Goal: Browse casually

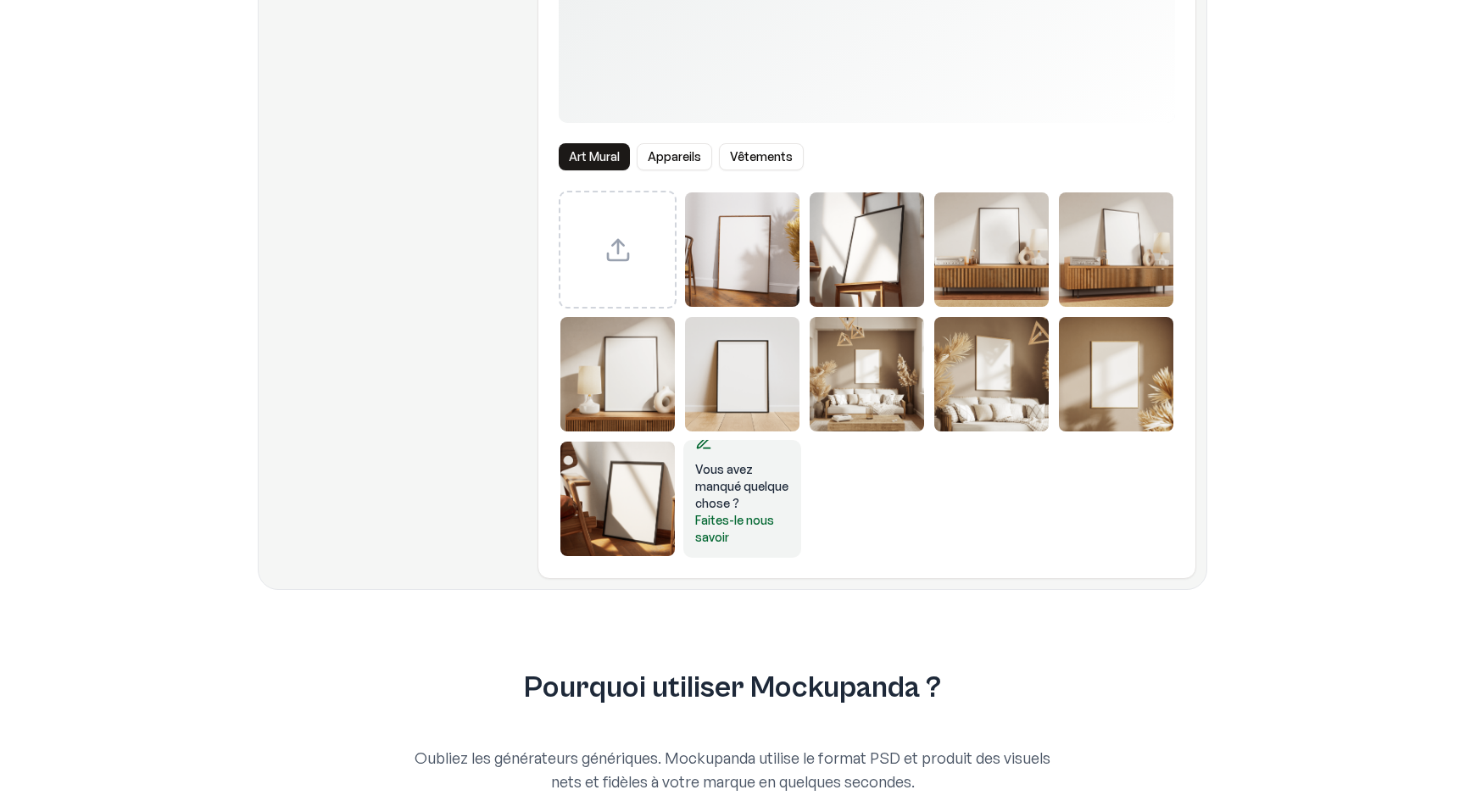
scroll to position [405, 0]
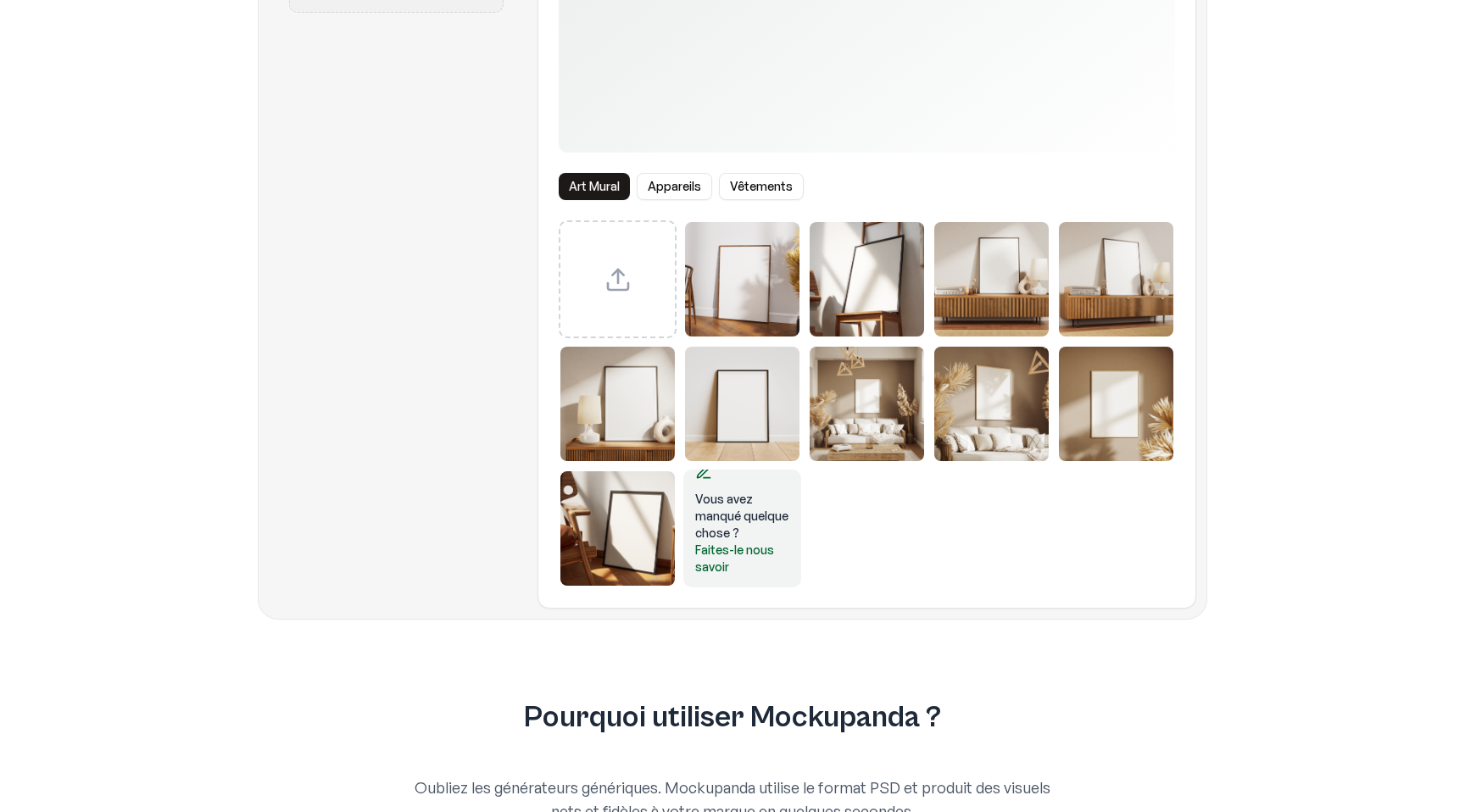
click at [789, 282] on img "Sélectionnez le modèle d'affiche encadrée" at bounding box center [742, 279] width 114 height 114
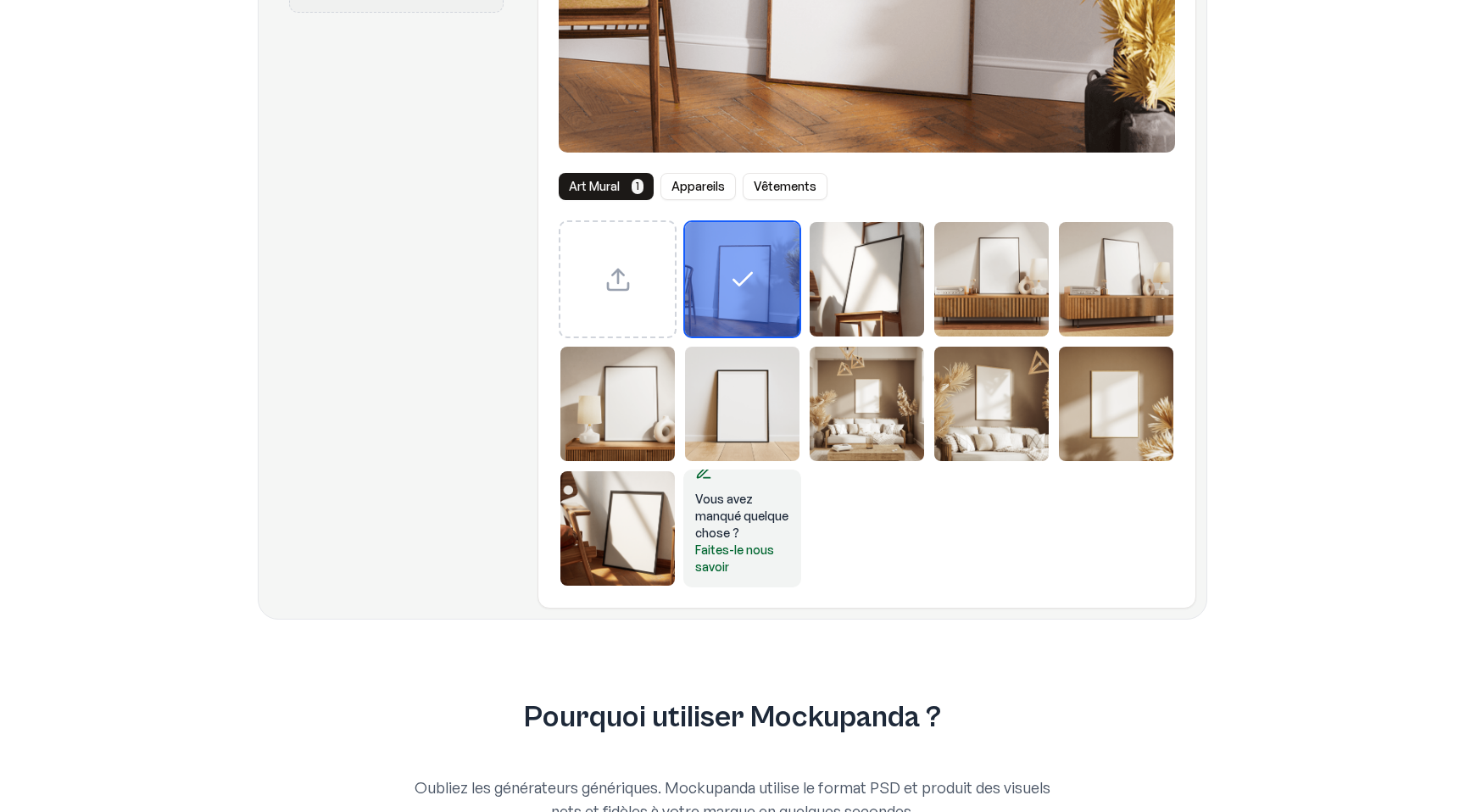
click at [887, 293] on img "Sélectionnez le modèle Affiche encadrée 2" at bounding box center [866, 279] width 114 height 114
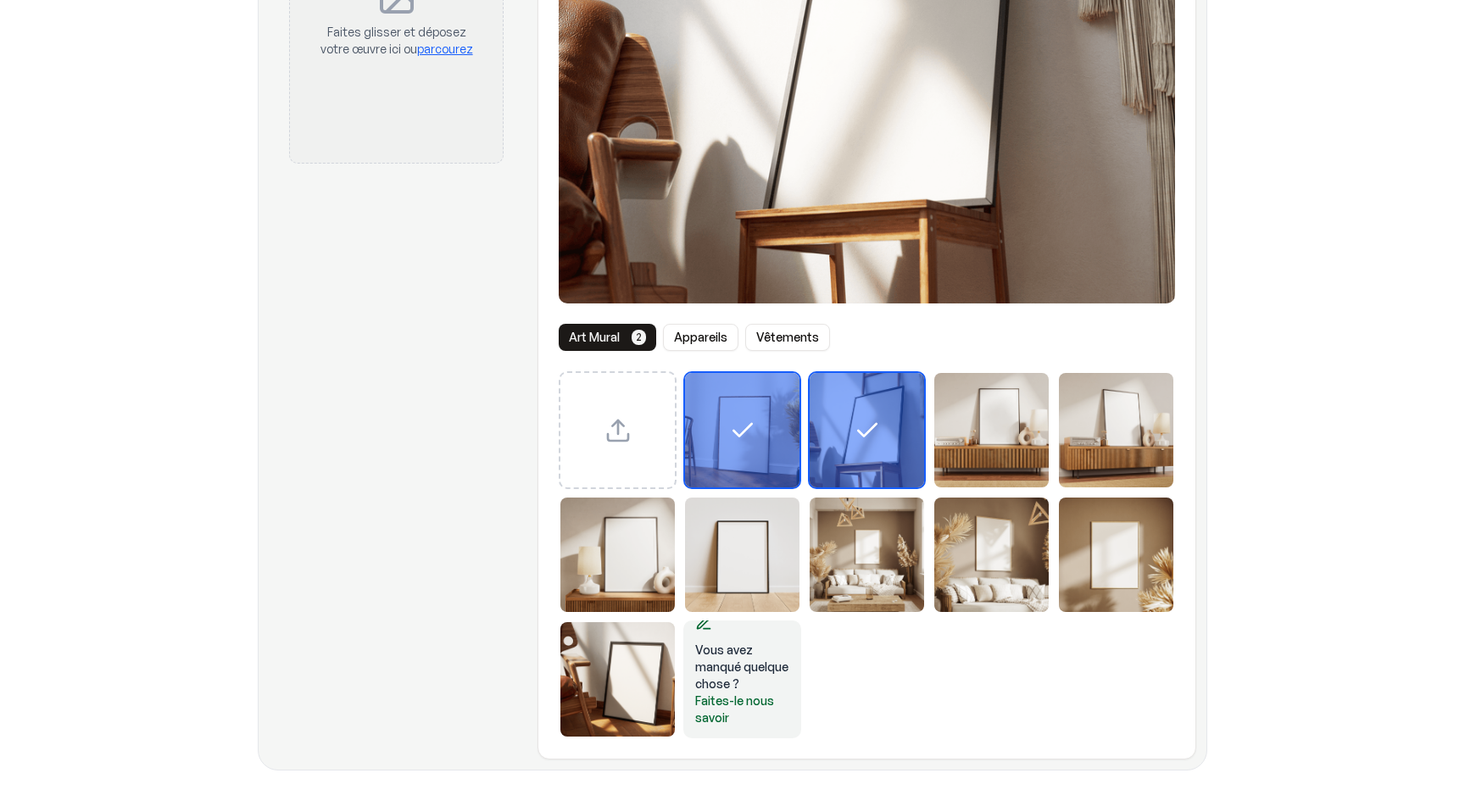
scroll to position [200, 0]
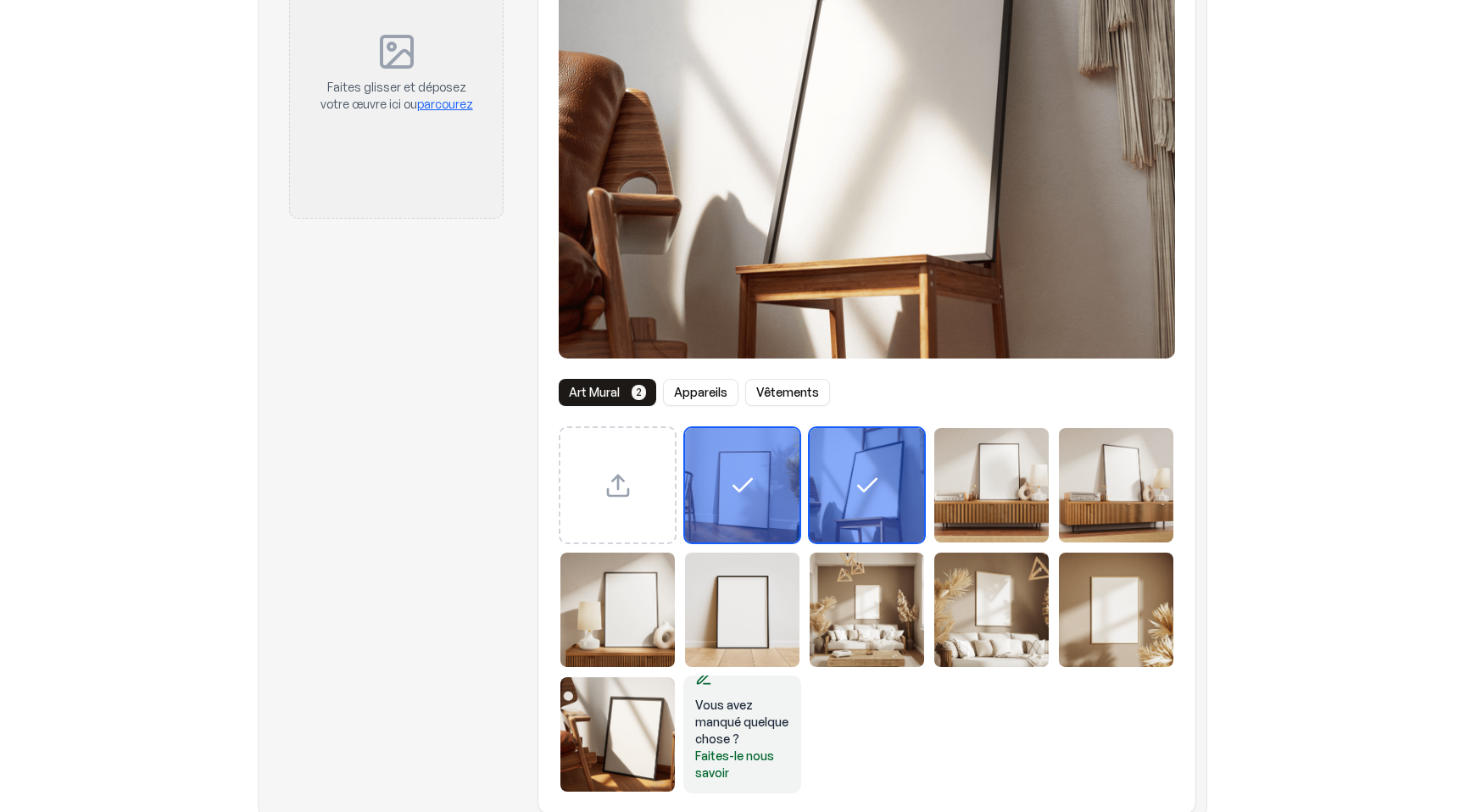
click at [1003, 417] on div "Art mural 2 Appareils Vêtements Vous avez manqué quelque chose ? Faites-le nous…" at bounding box center [867, 344] width 657 height 897
click at [1003, 494] on img "Sélectionnez le modèle Affiche encadrée 3" at bounding box center [991, 484] width 114 height 114
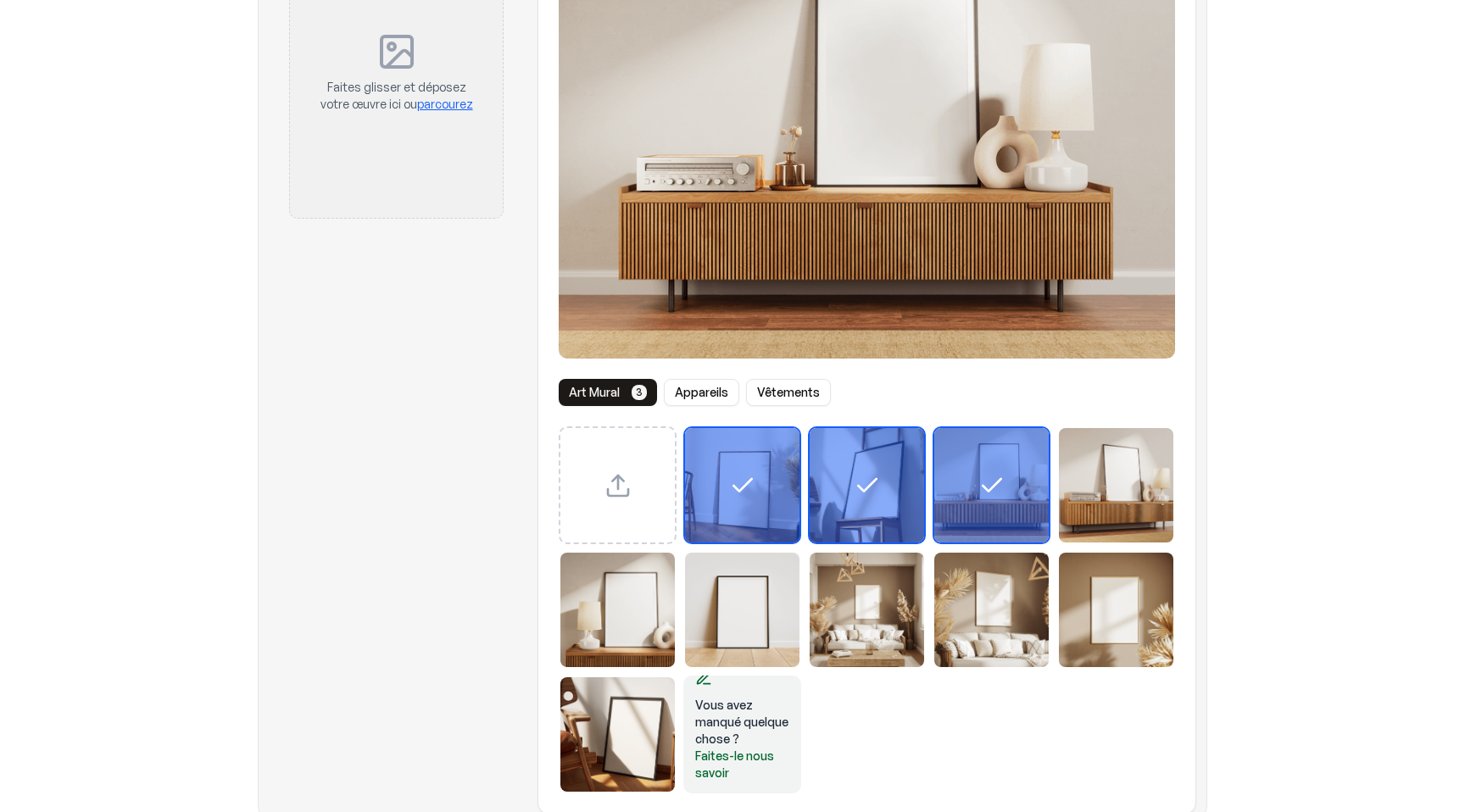
click at [1118, 460] on img "Sélectionnez le modèle Affiche encadrée 4" at bounding box center [1116, 484] width 114 height 114
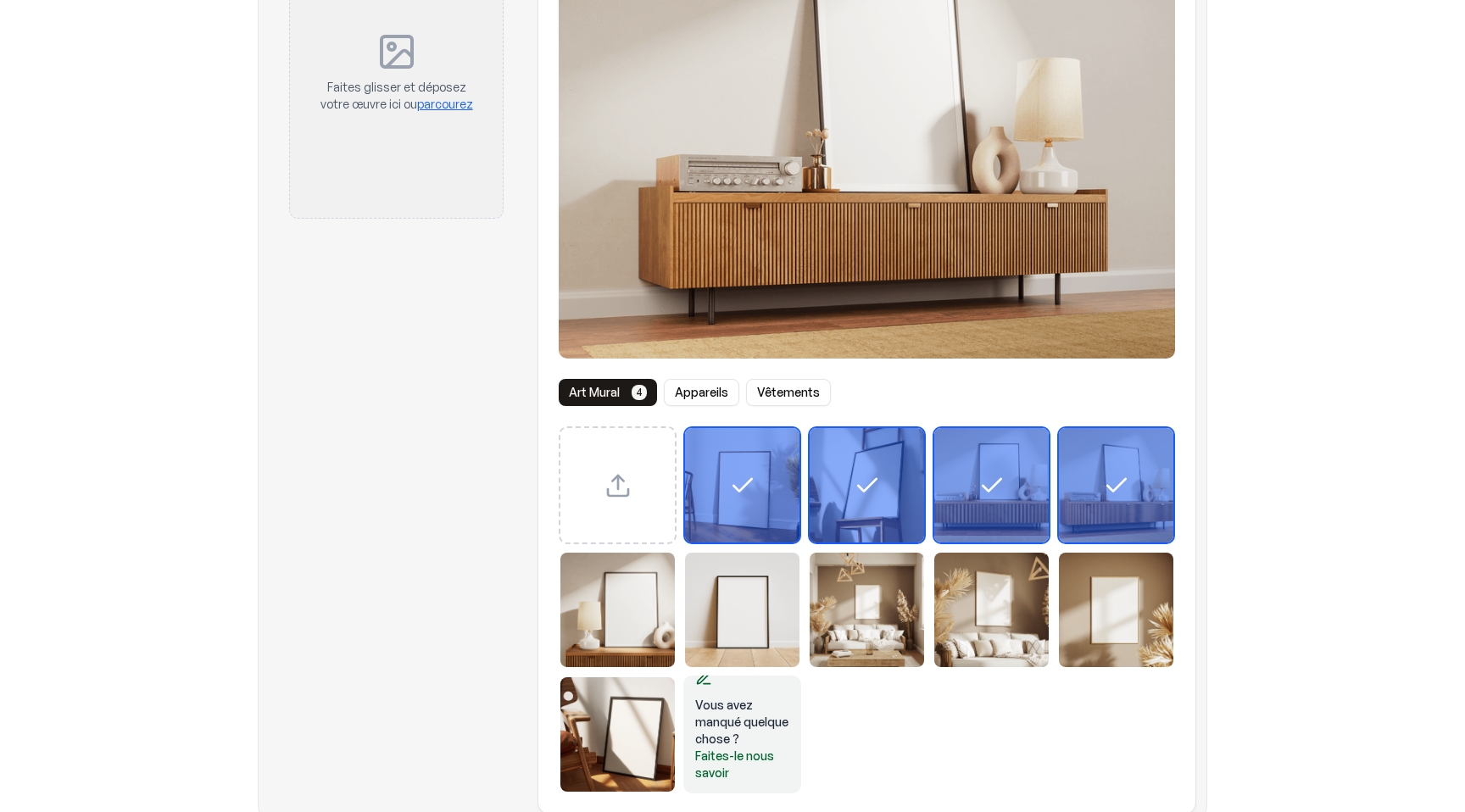
click at [1138, 572] on img "Sélectionnez le modèle Affiche encadrée 9" at bounding box center [1116, 609] width 114 height 114
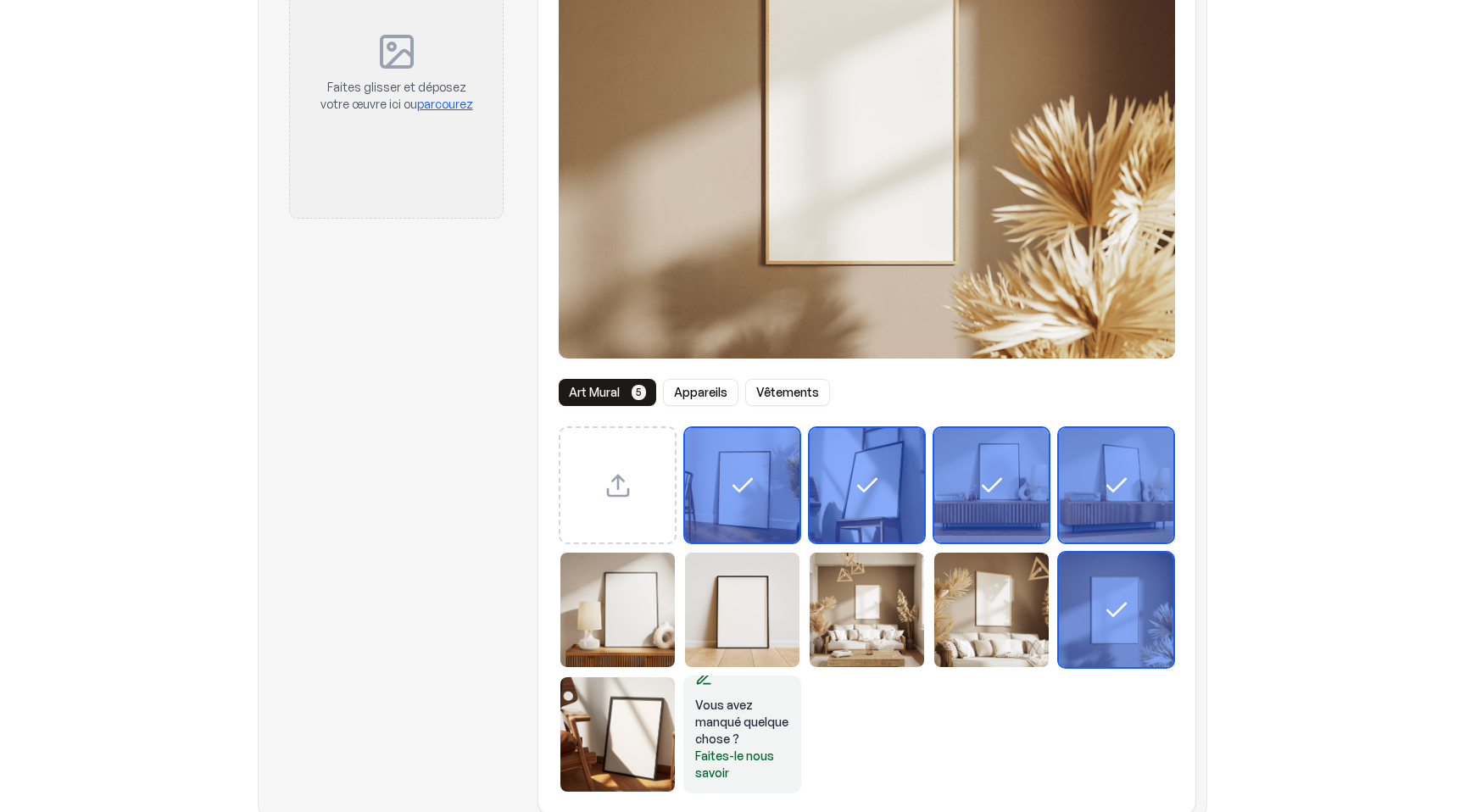
click at [996, 577] on img "Sélectionnez le modèle Affiche encadrée 8" at bounding box center [991, 609] width 114 height 114
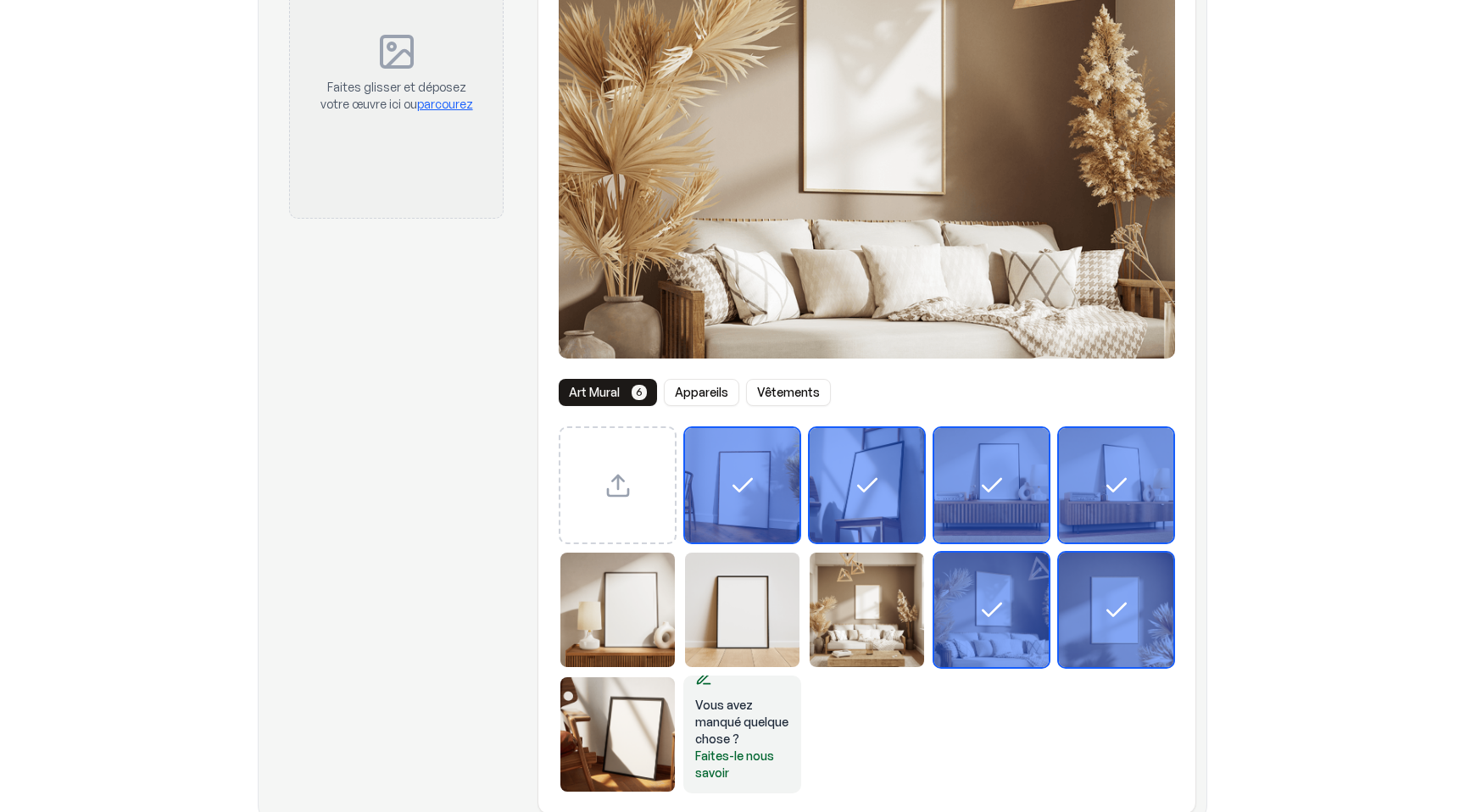
click at [809, 613] on div "Sélectionnez le modèle Affiche encadrée 7" at bounding box center [866, 609] width 118 height 118
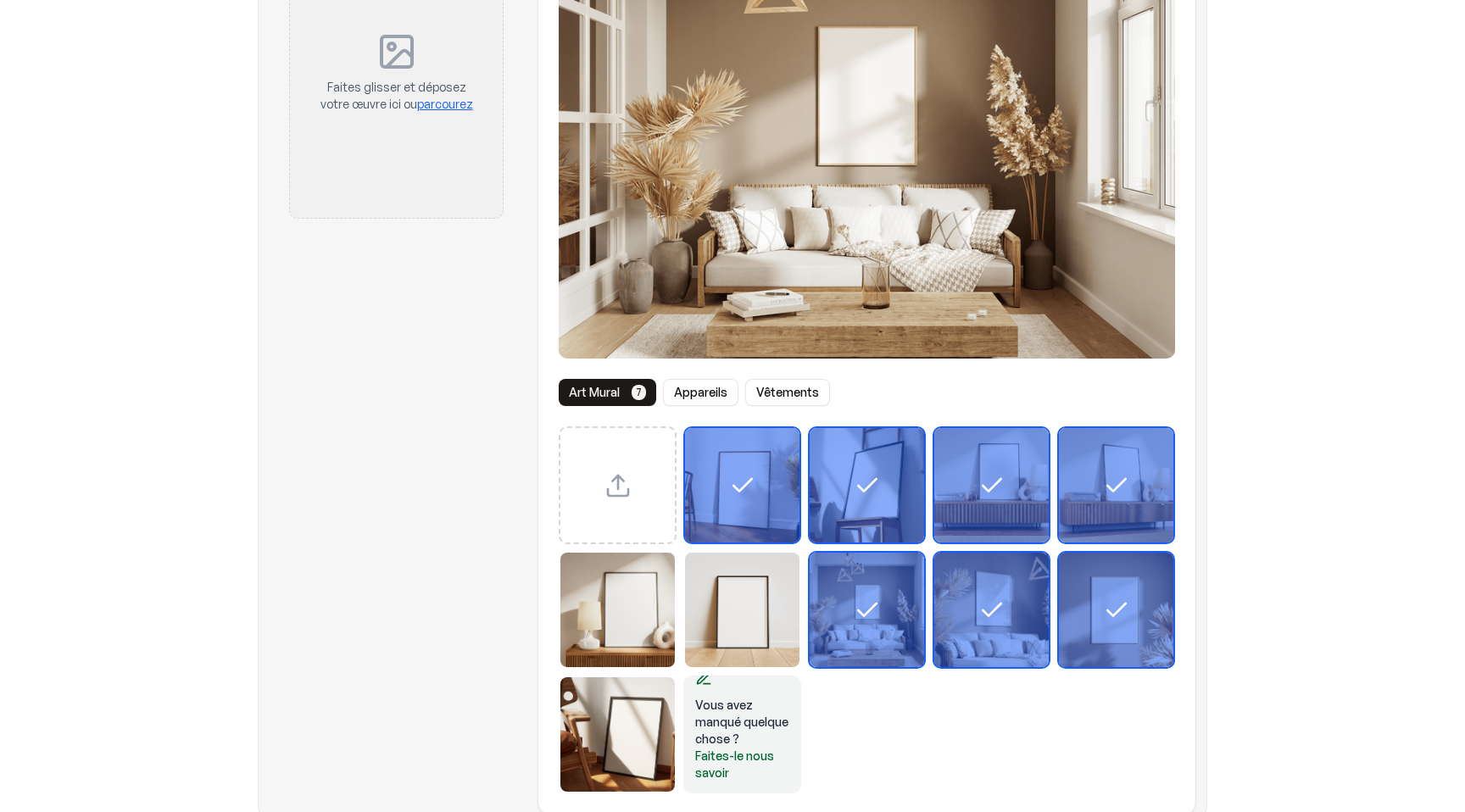
click at [742, 606] on img "Sélectionnez le modèle Affiche encadrée 6" at bounding box center [742, 609] width 114 height 114
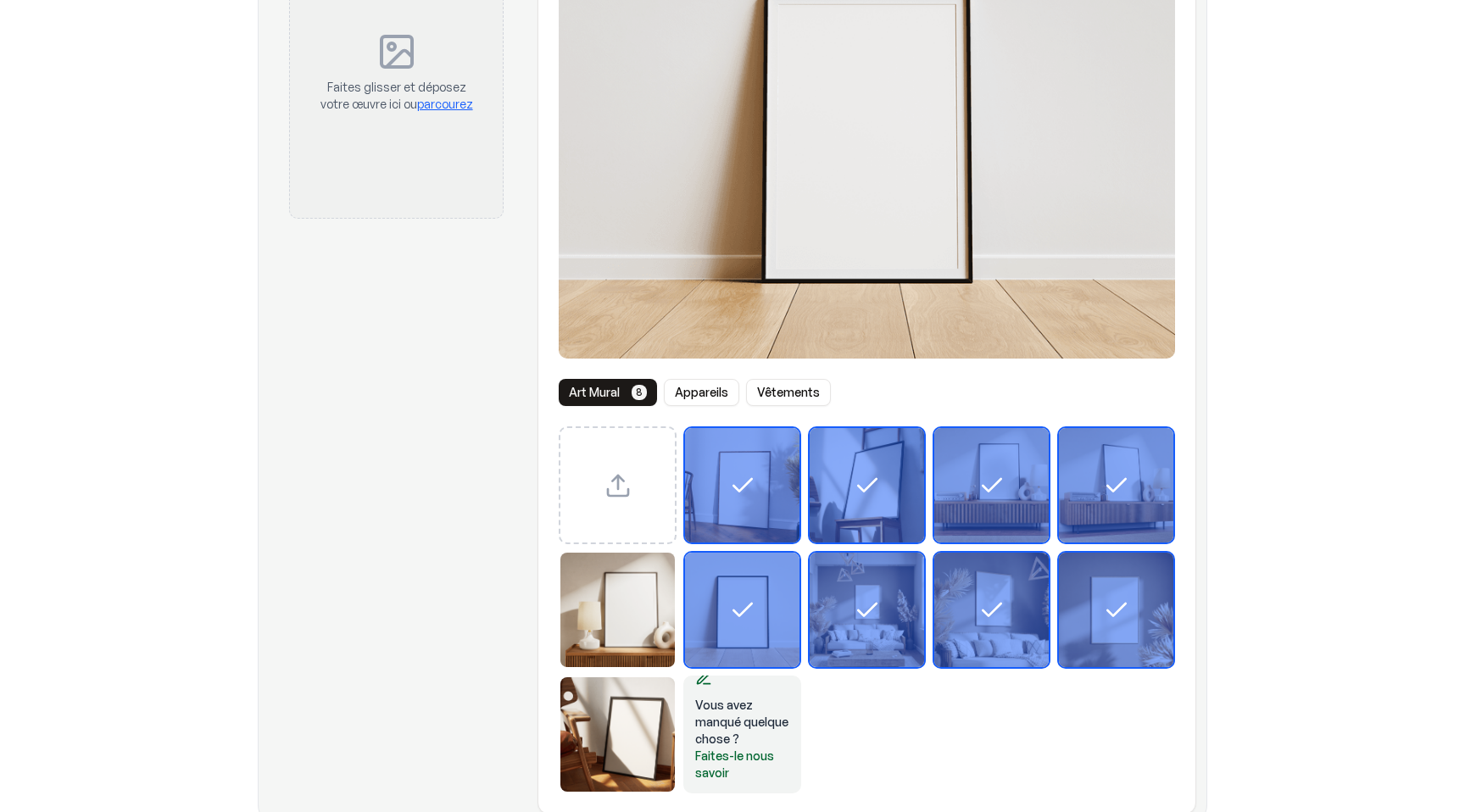
click at [600, 592] on img "Sélectionnez le modèle Affiche encadrée 5" at bounding box center [617, 609] width 114 height 114
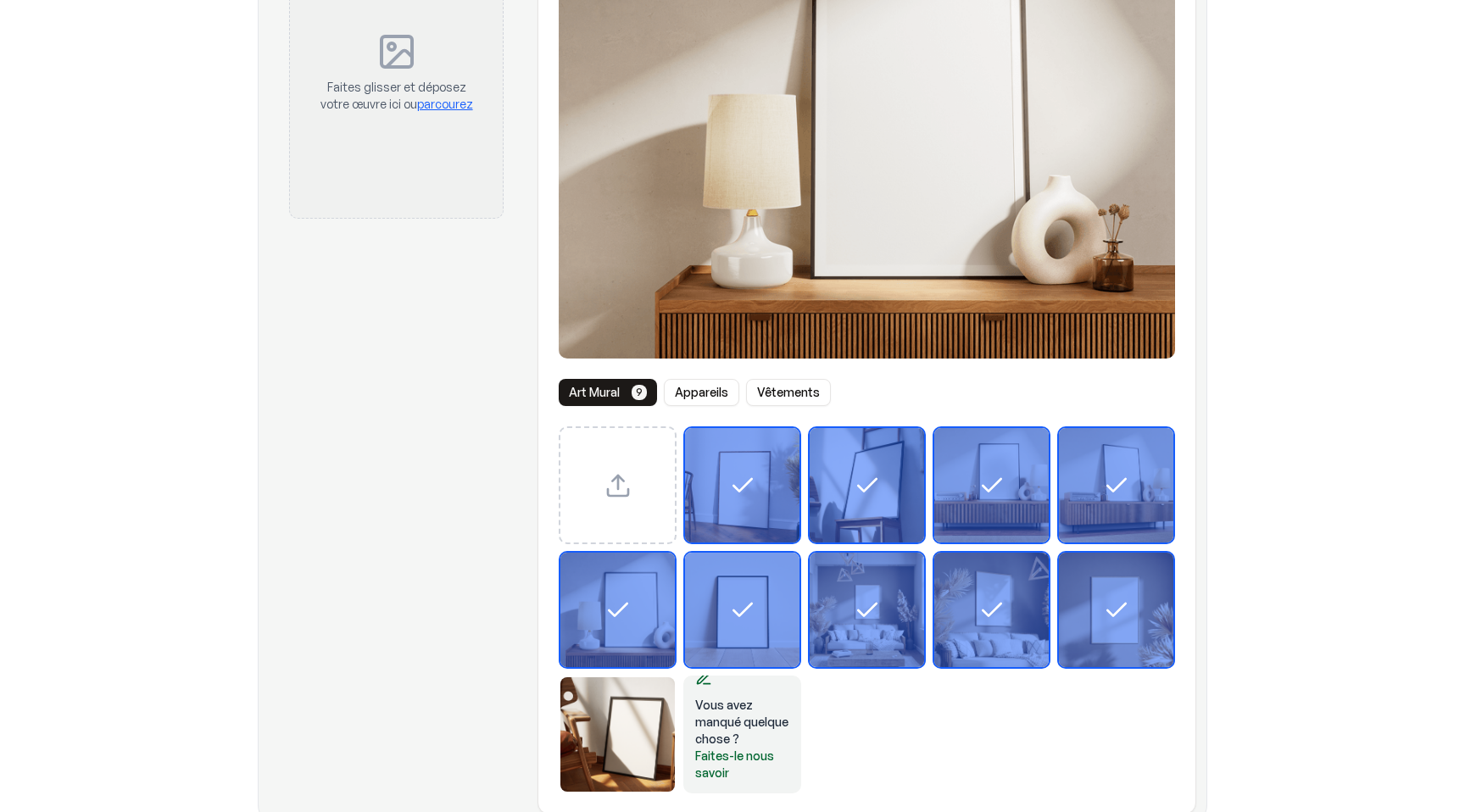
click at [600, 727] on img "Sélectionnez le modèle Affiche encadrée 10" at bounding box center [617, 734] width 114 height 114
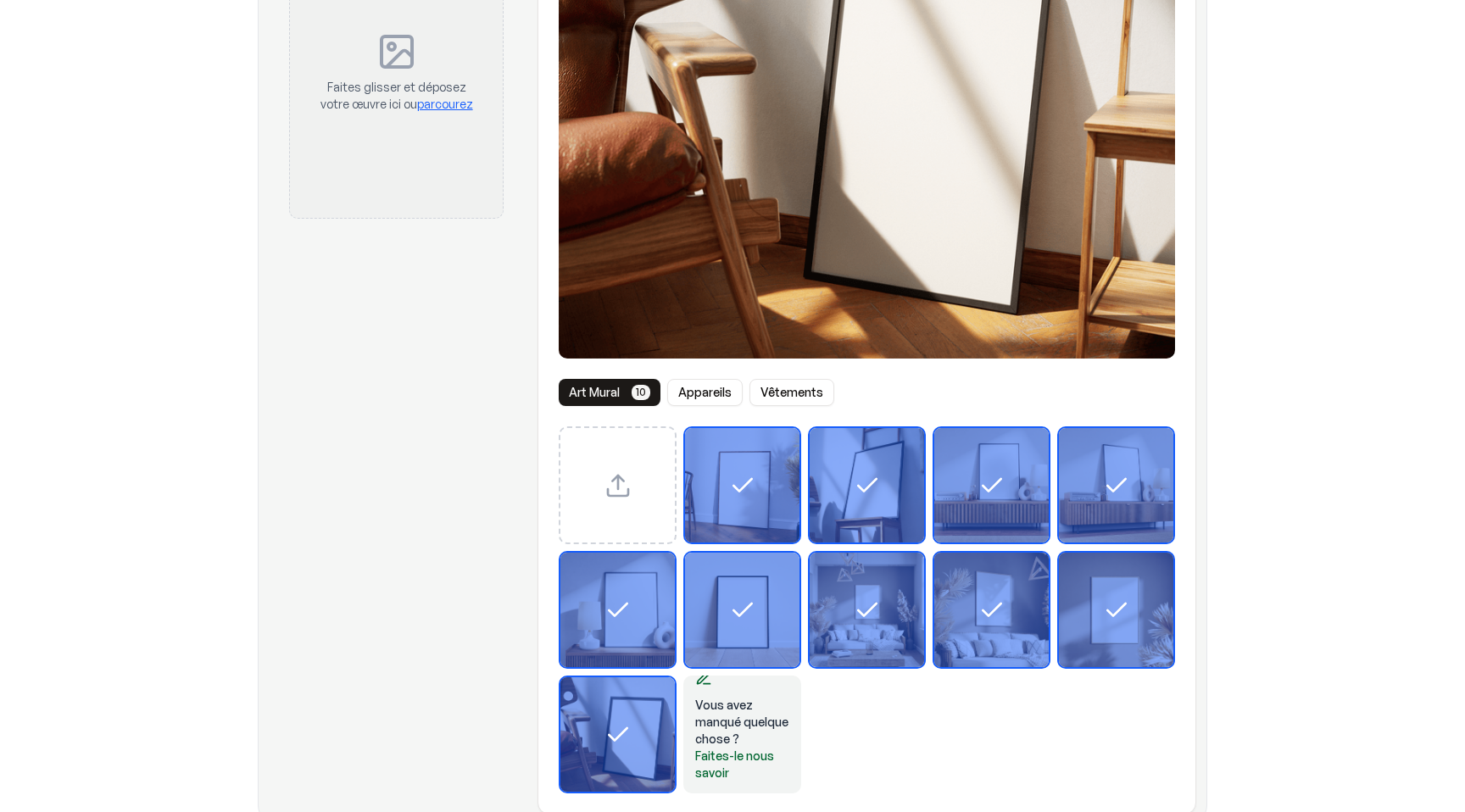
click at [732, 636] on div "Sélectionnez le modèle Affiche encadrée 6" at bounding box center [742, 609] width 114 height 114
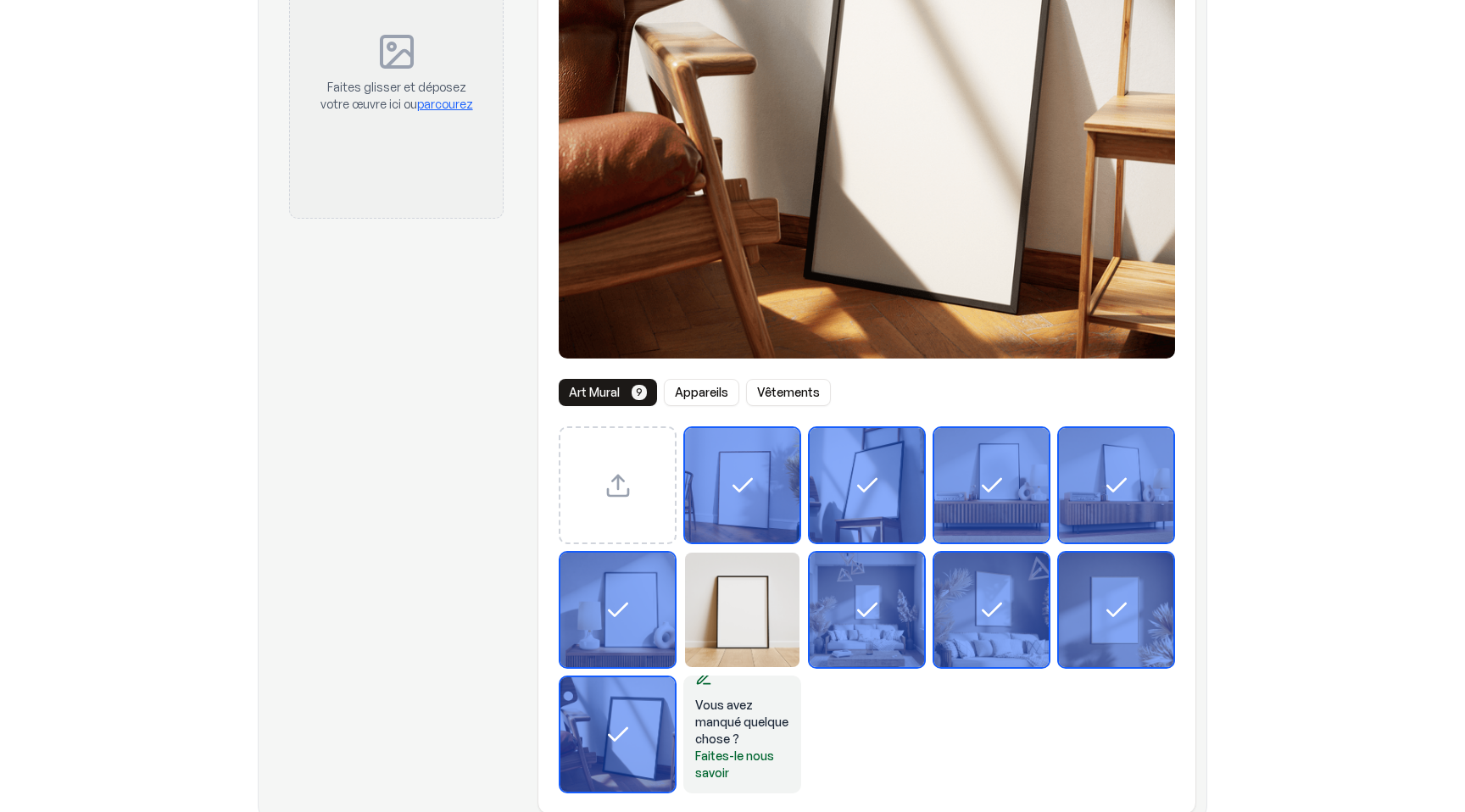
click at [612, 612] on icon "Sélectionnez le modèle Affiche encadrée 5" at bounding box center [618, 610] width 17 height 13
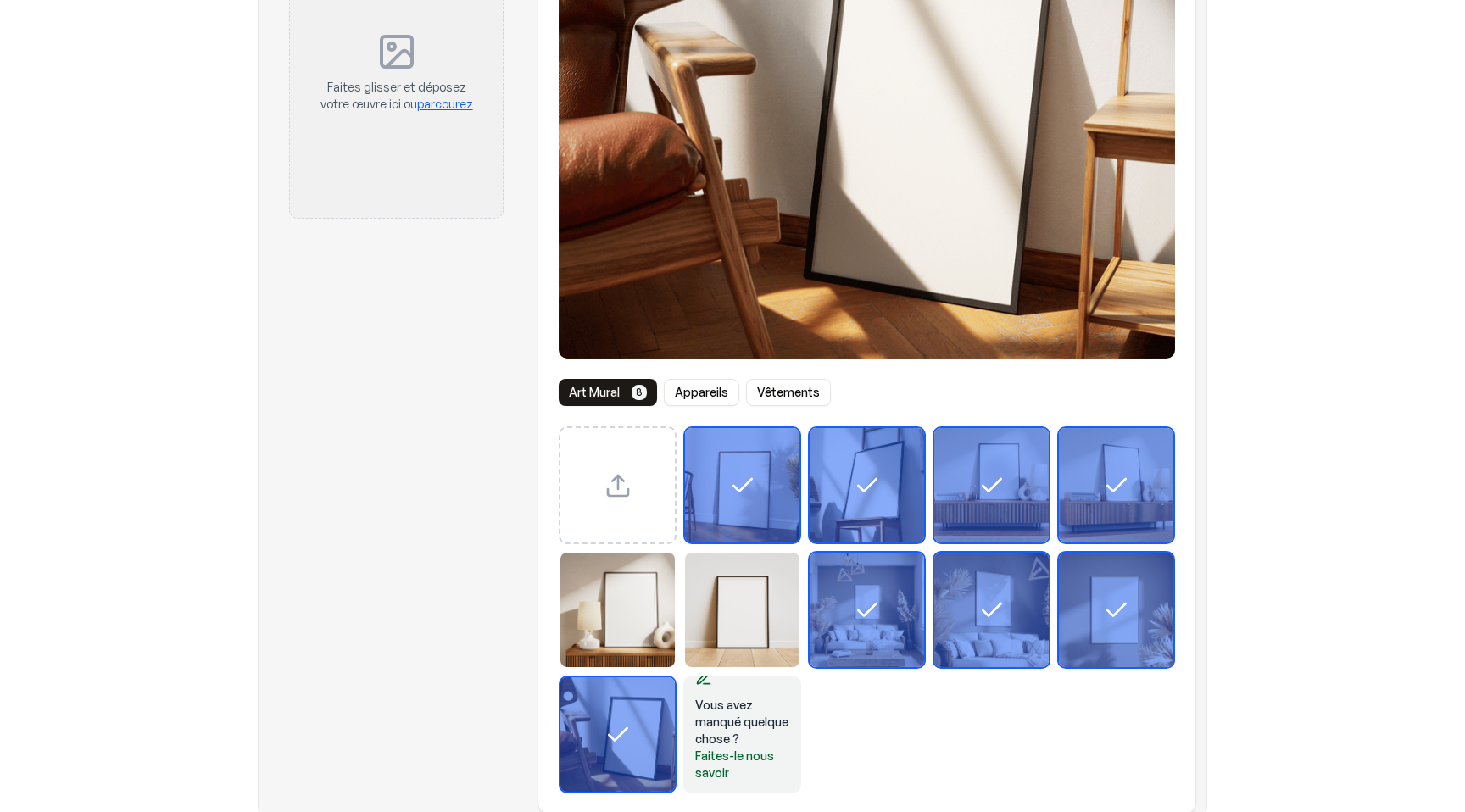
click at [612, 751] on div "Sélectionnez le modèle Affiche encadrée 10" at bounding box center [617, 734] width 114 height 114
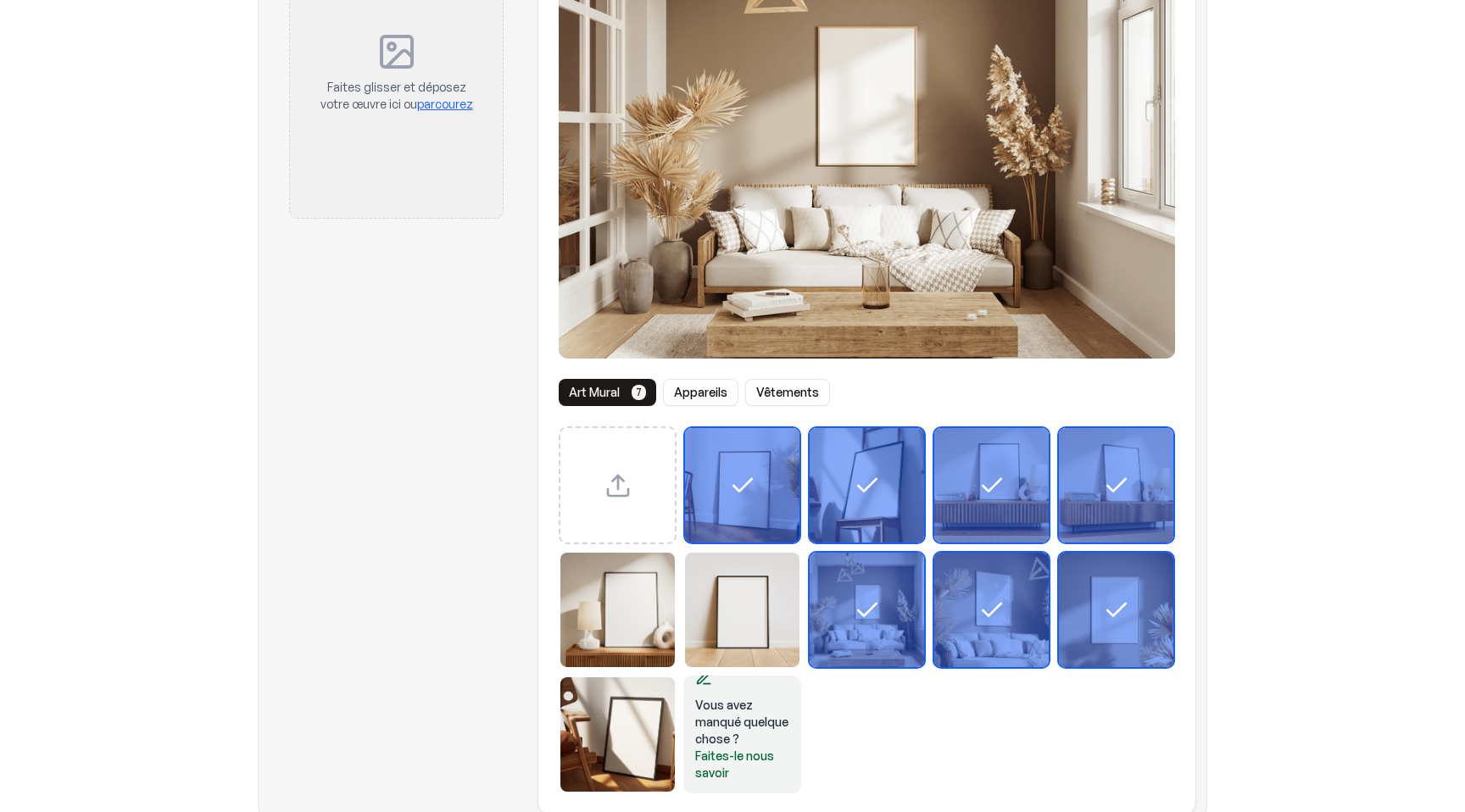
click at [751, 486] on icon "Sélectionnez le modèle d'affiche encadrée" at bounding box center [743, 485] width 27 height 27
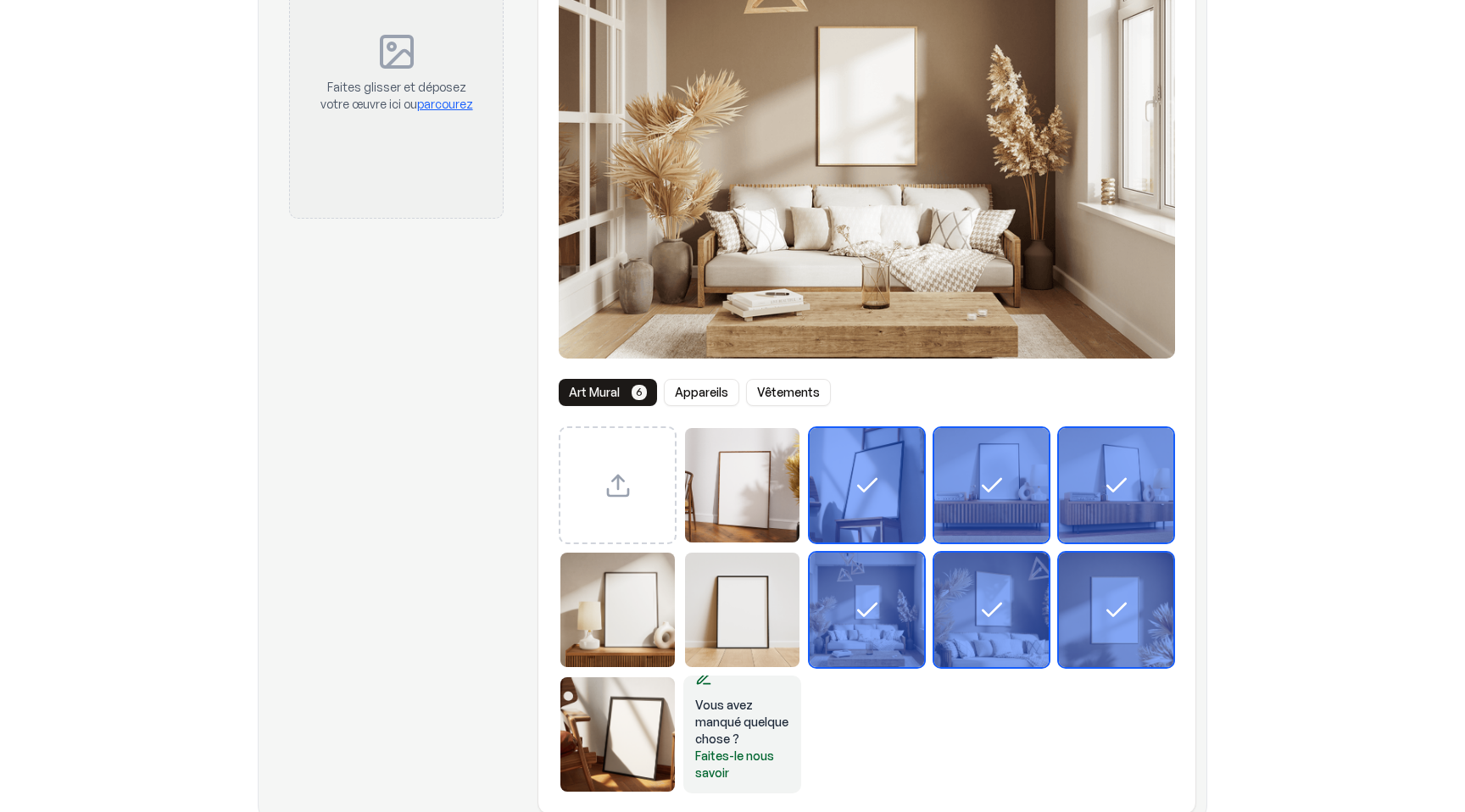
click at [840, 498] on div "Sélectionnez le modèle Affiche encadrée 2" at bounding box center [866, 484] width 114 height 114
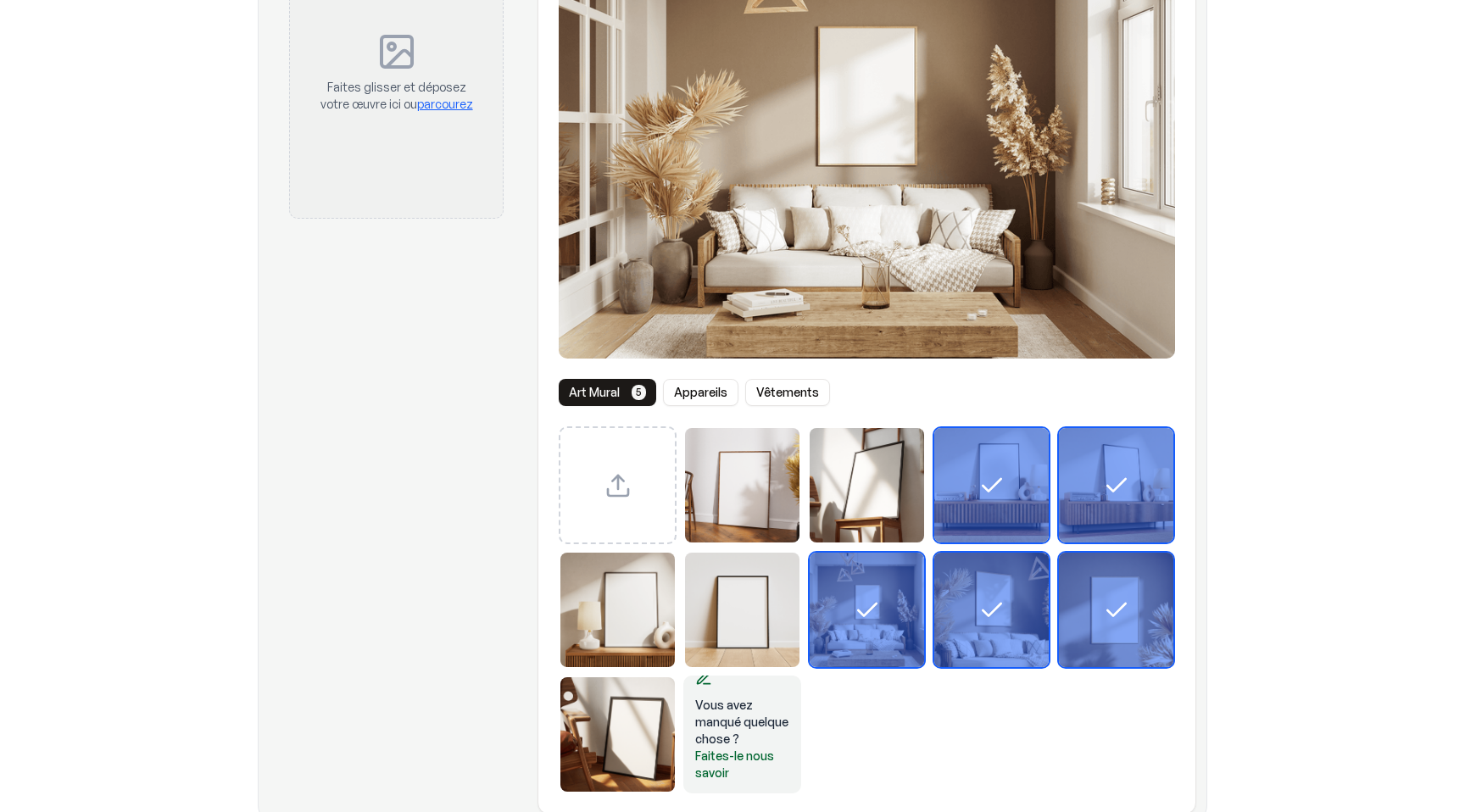
click at [865, 620] on icon "Sélectionnez le modèle Affiche encadrée 7" at bounding box center [867, 610] width 27 height 27
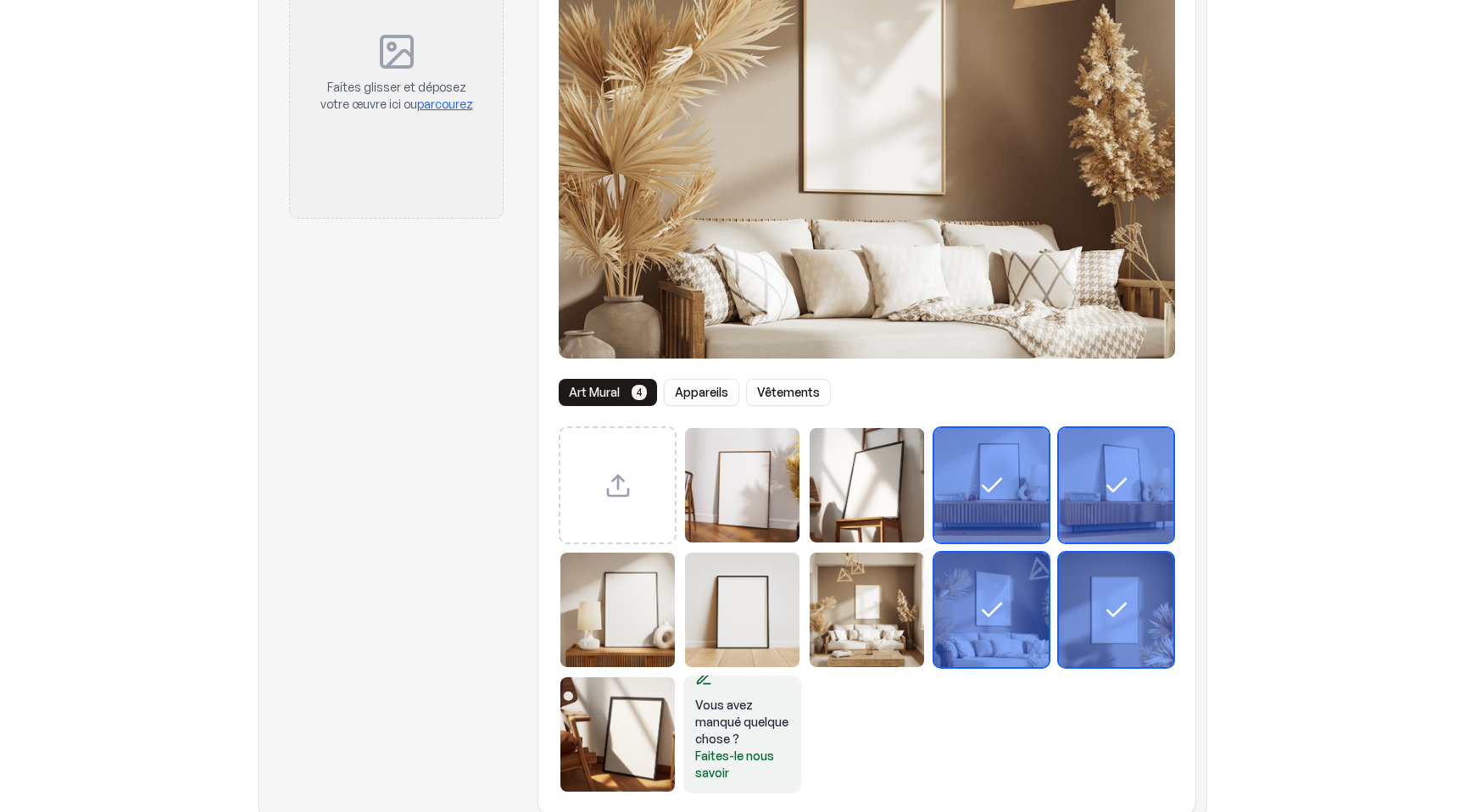
click at [1050, 613] on div "Sélectionnez le modèle Affiche encadrée 8" at bounding box center [991, 609] width 118 height 118
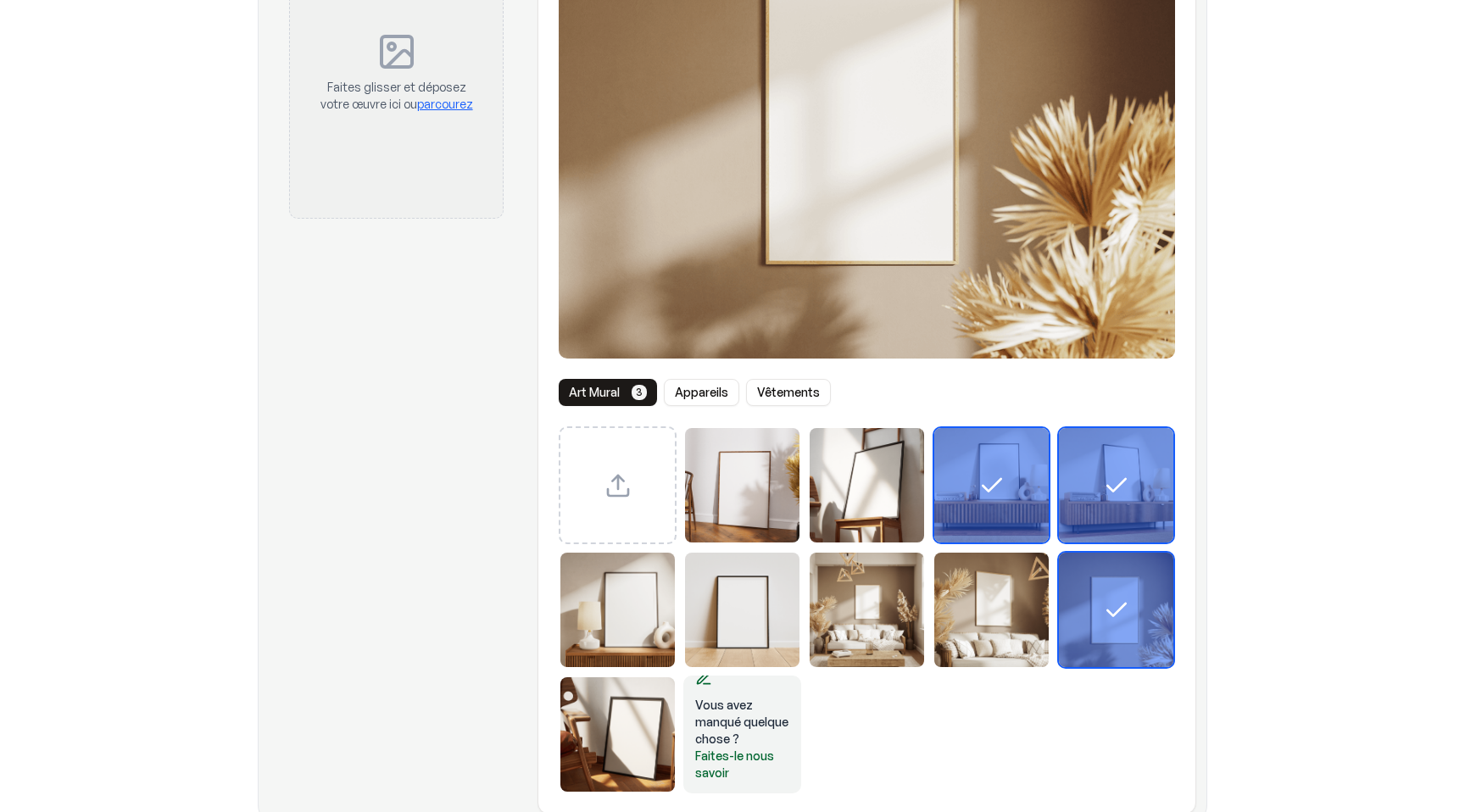
click at [1018, 464] on div "Sélectionnez le modèle Affiche encadrée 3" at bounding box center [991, 484] width 114 height 114
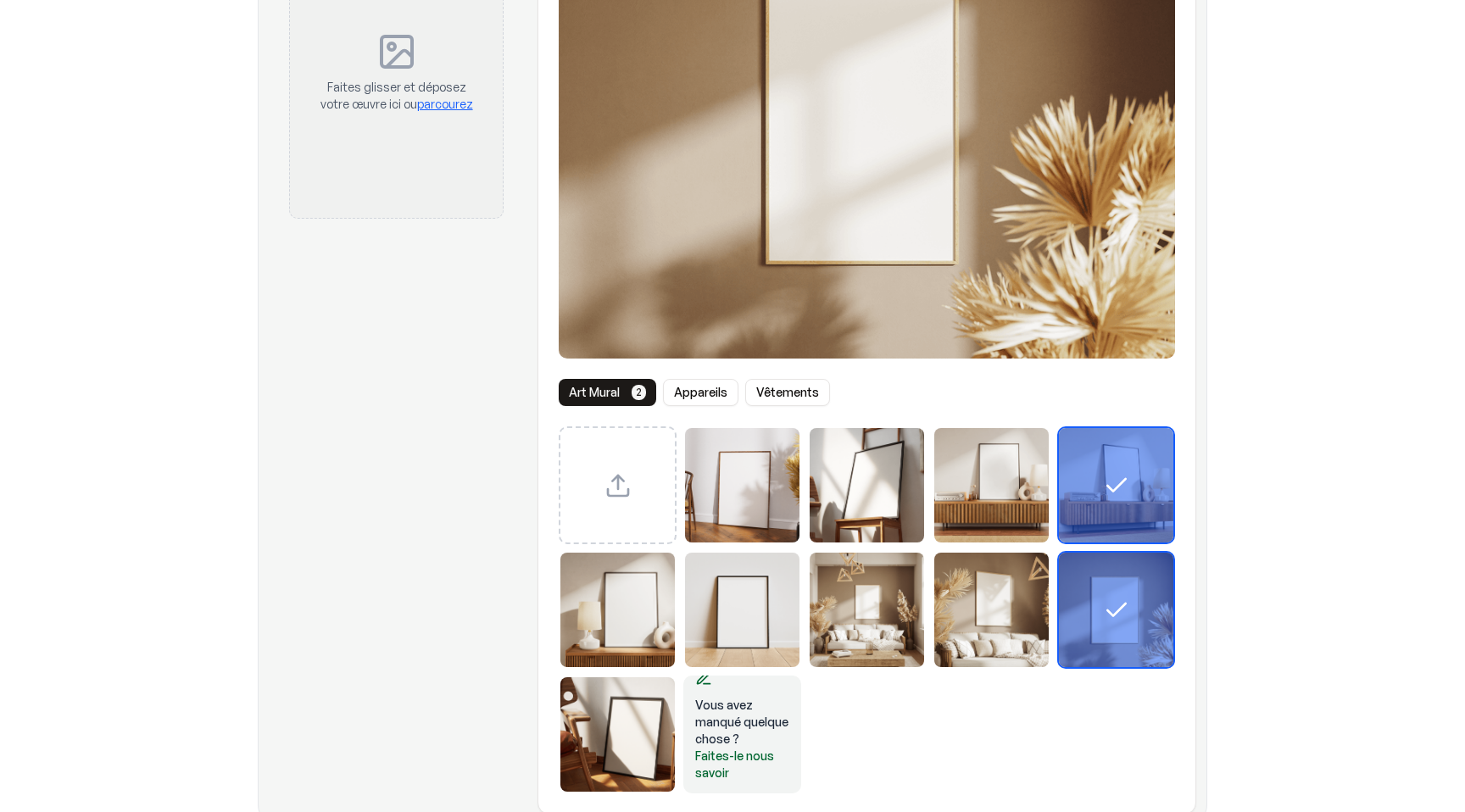
click at [1115, 469] on div "Sélectionnez le modèle Affiche encadrée 4" at bounding box center [1116, 484] width 114 height 114
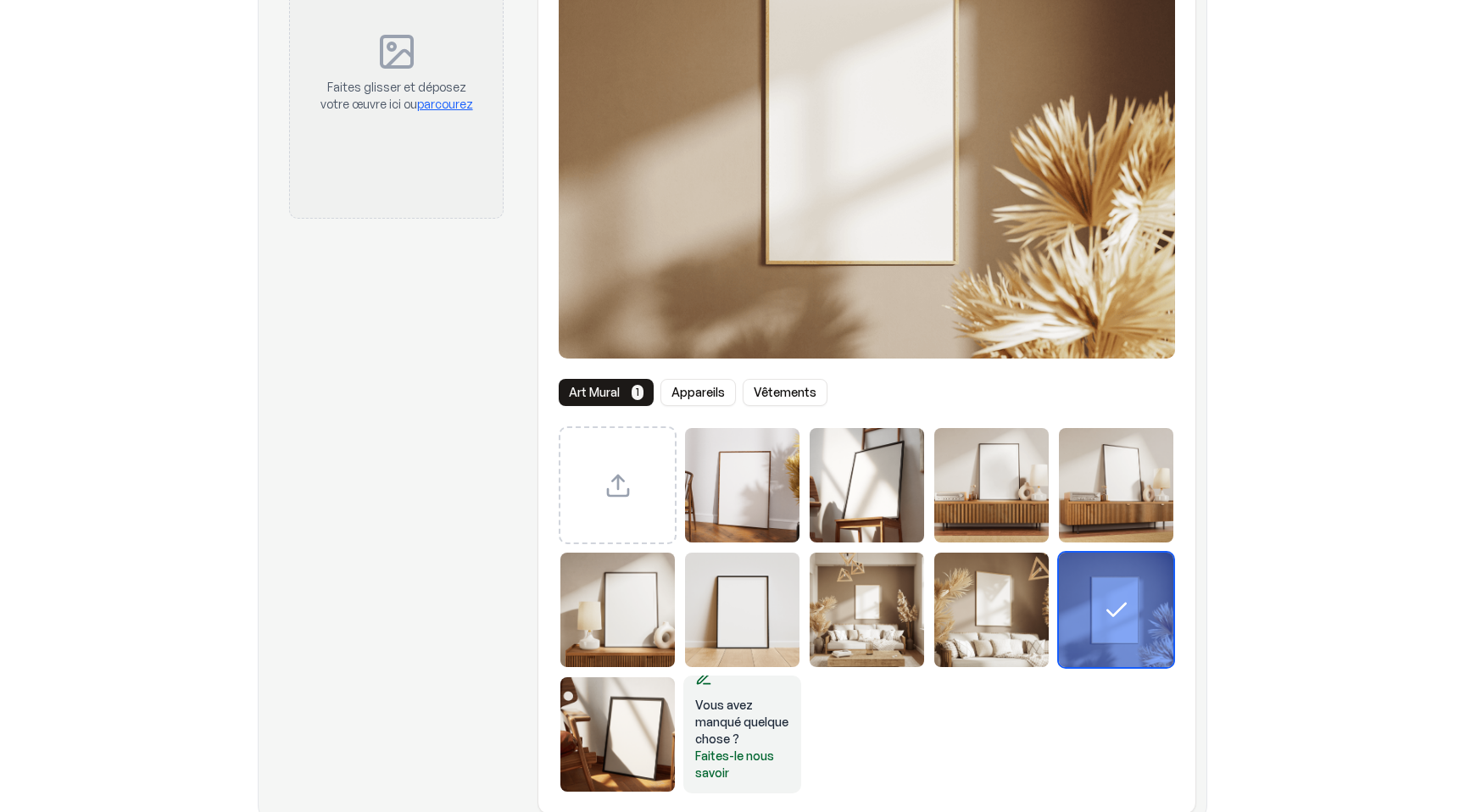
click at [1115, 588] on div "Sélectionnez le modèle Affiche encadrée 9" at bounding box center [1116, 609] width 114 height 114
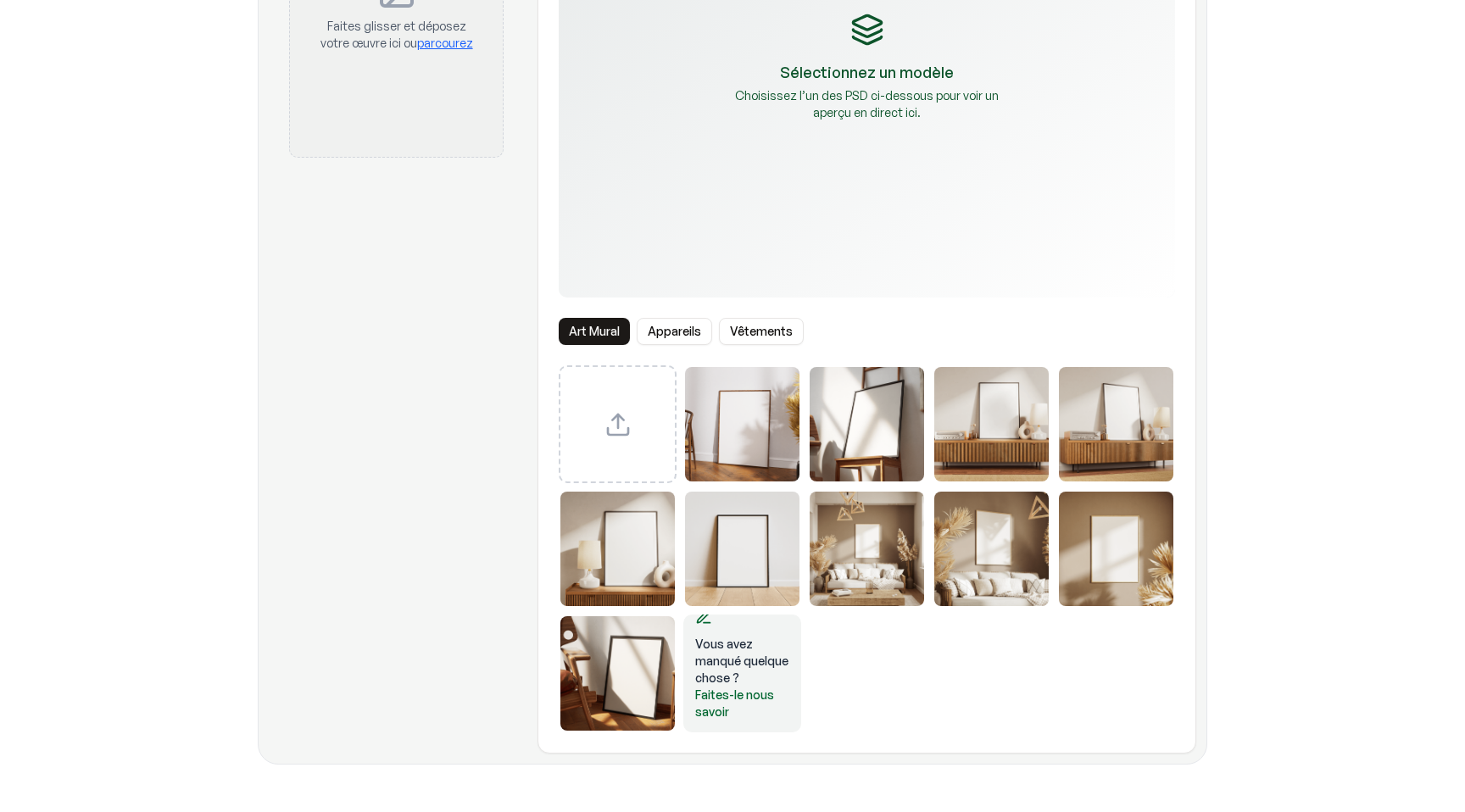
scroll to position [107, 0]
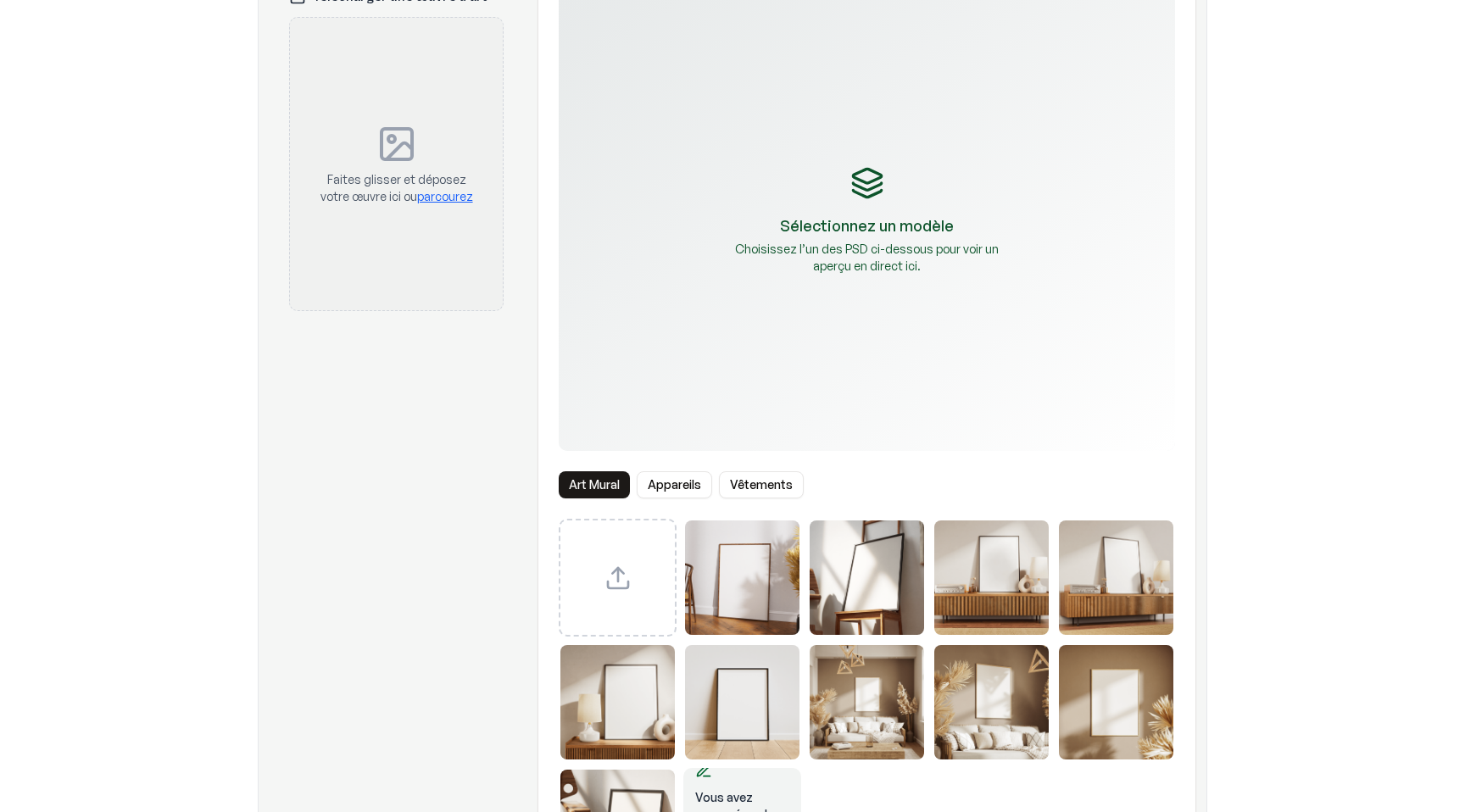
click at [887, 546] on img "Sélectionnez le modèle Affiche encadrée 2" at bounding box center [866, 577] width 114 height 114
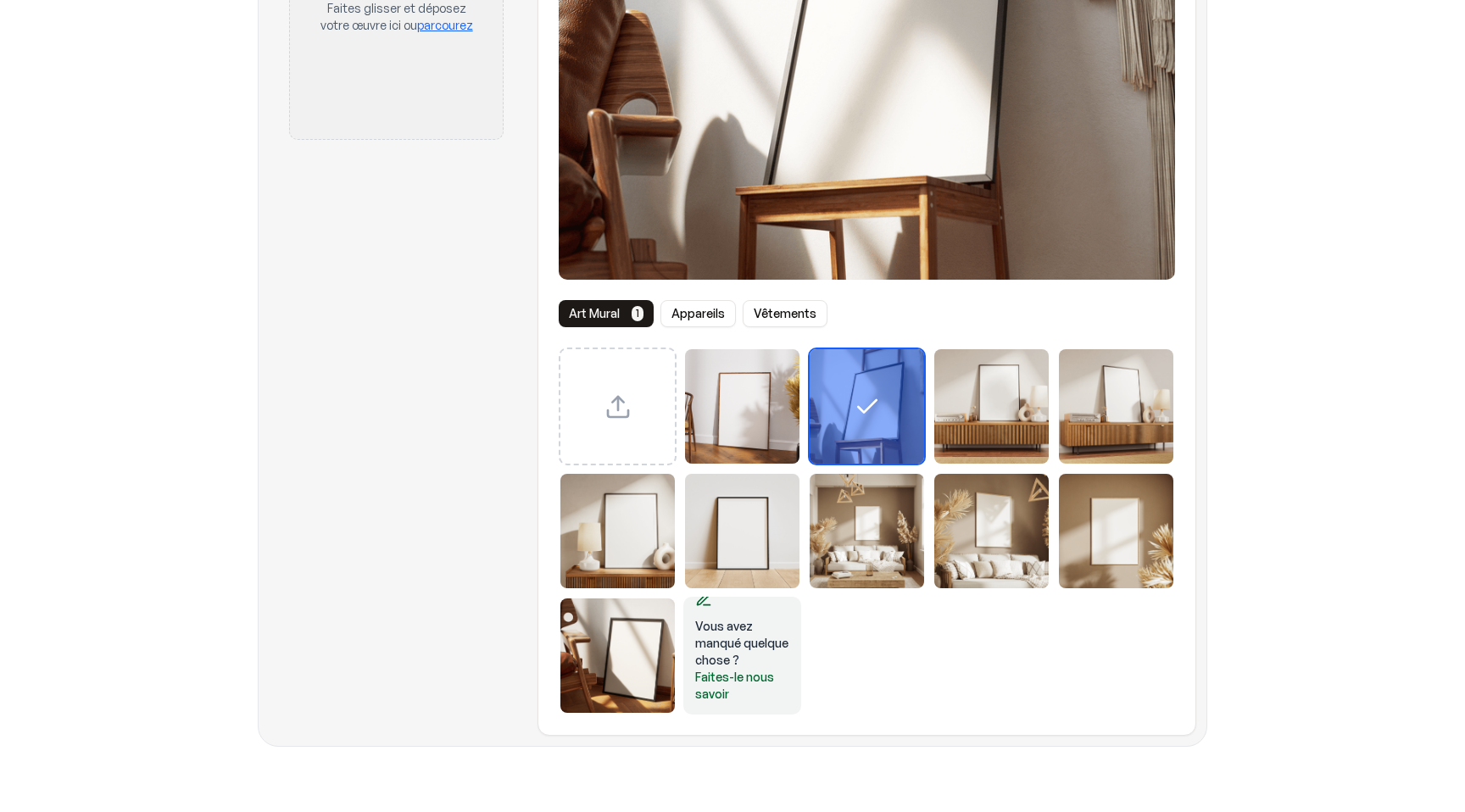
scroll to position [0, 0]
